Goal: Task Accomplishment & Management: Complete application form

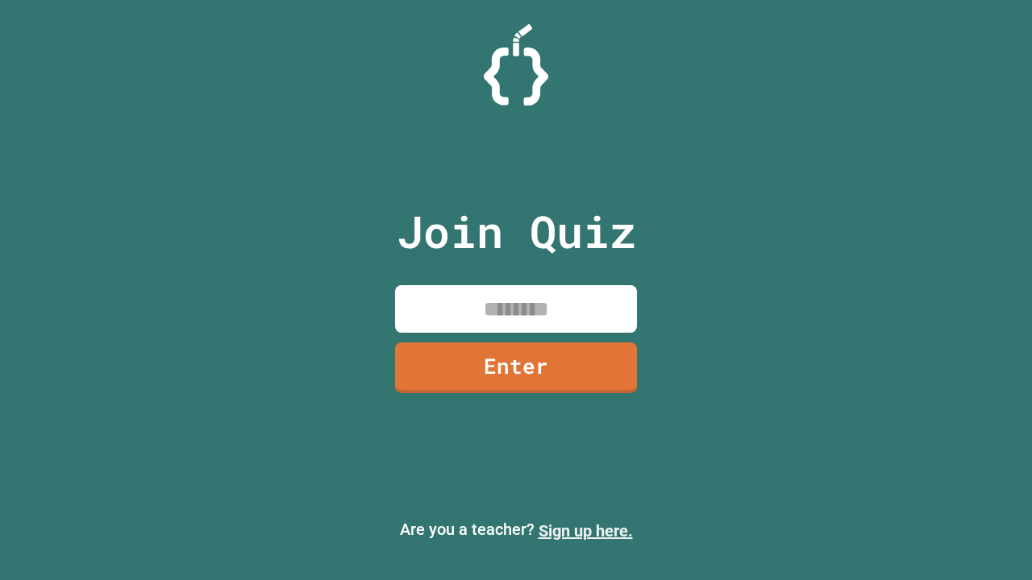
click at [585, 531] on link "Sign up here." at bounding box center [586, 531] width 94 height 19
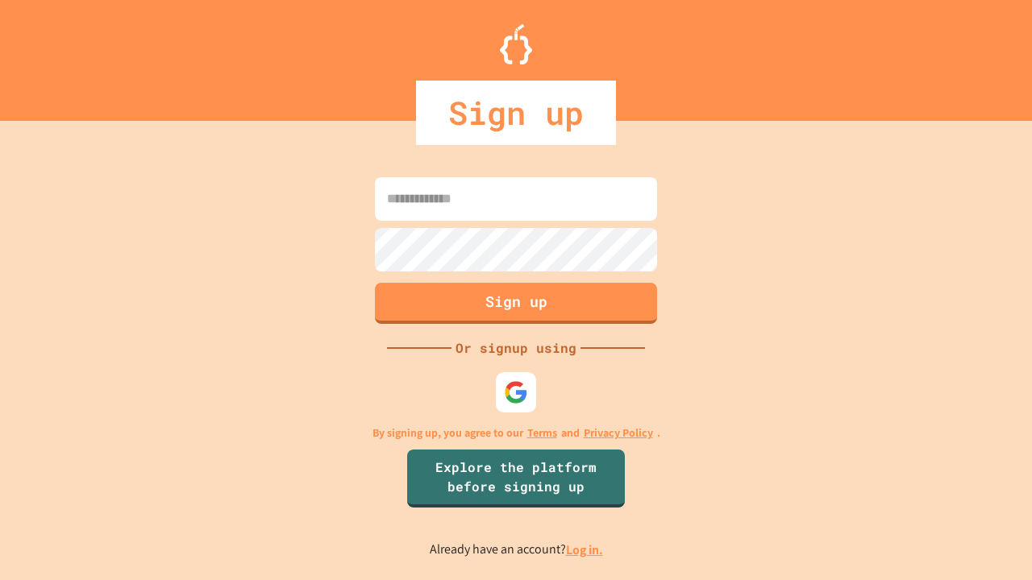
click at [585, 550] on link "Log in." at bounding box center [584, 550] width 37 height 17
